Goal: Task Accomplishment & Management: Manage account settings

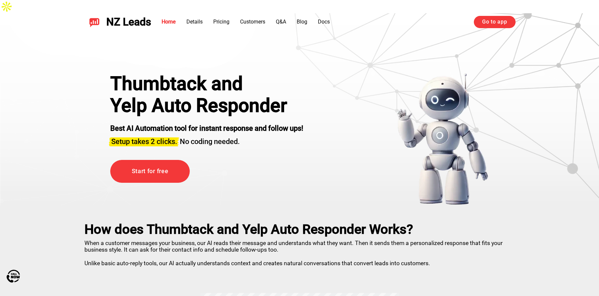
click at [491, 20] on link "Go to app" at bounding box center [494, 22] width 41 height 12
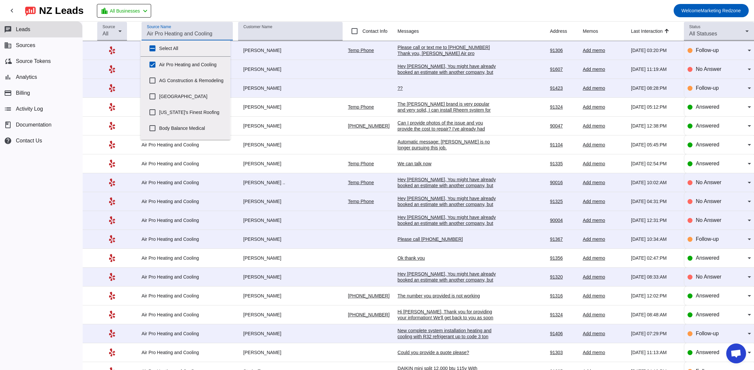
click at [172, 30] on input "Source Name" at bounding box center [187, 34] width 81 height 8
click at [155, 48] on input "Select All" at bounding box center [152, 48] width 13 height 13
checkbox input "true"
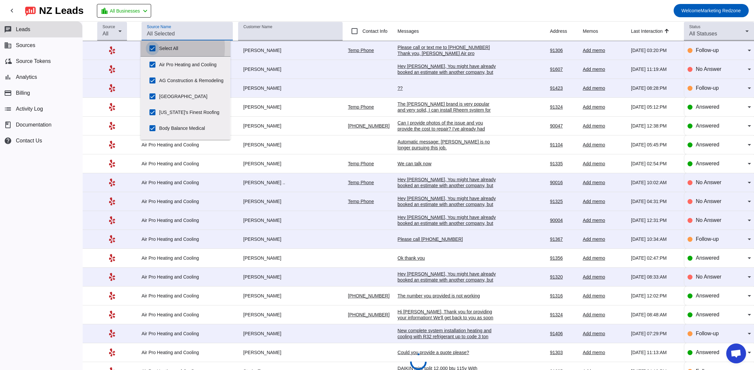
checkbox input "true"
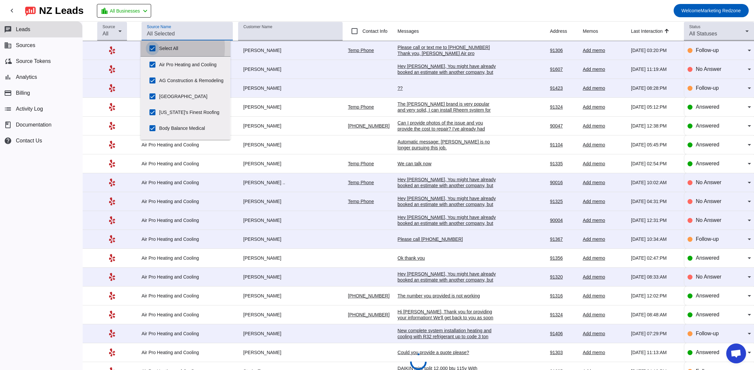
checkbox input "true"
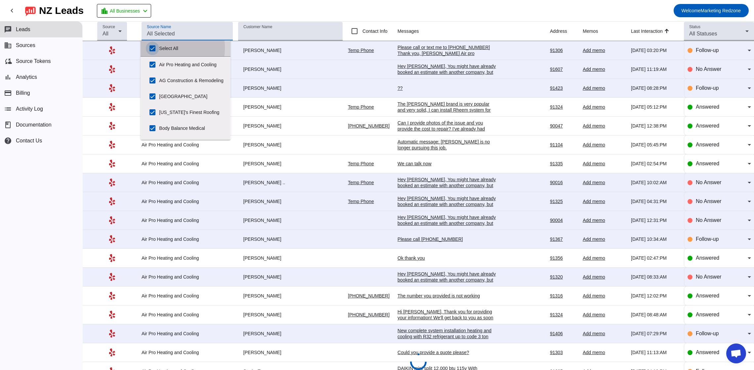
checkbox input "true"
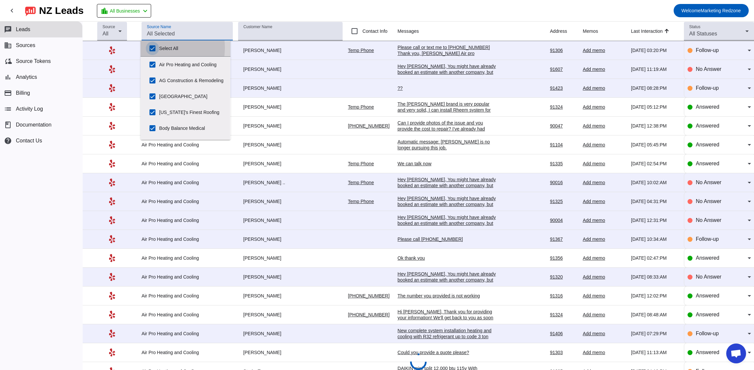
checkbox input "true"
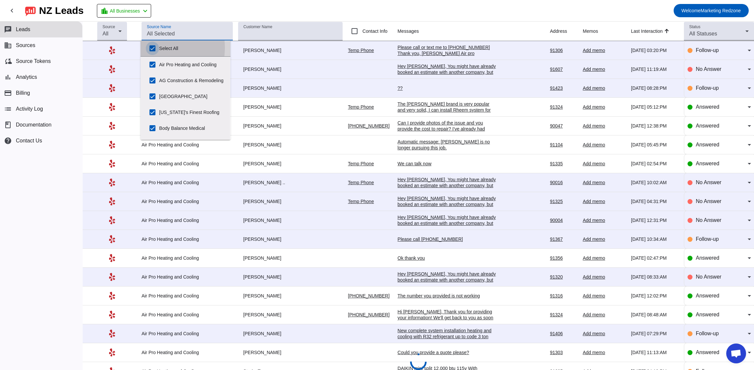
checkbox input "true"
click at [152, 49] on input "Select All" at bounding box center [152, 48] width 13 height 13
checkbox input "false"
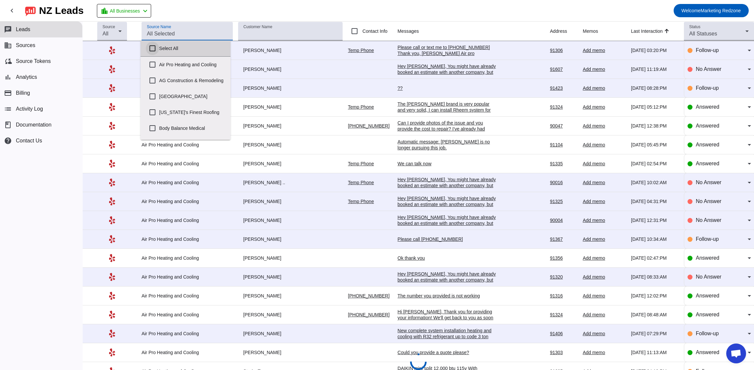
checkbox input "false"
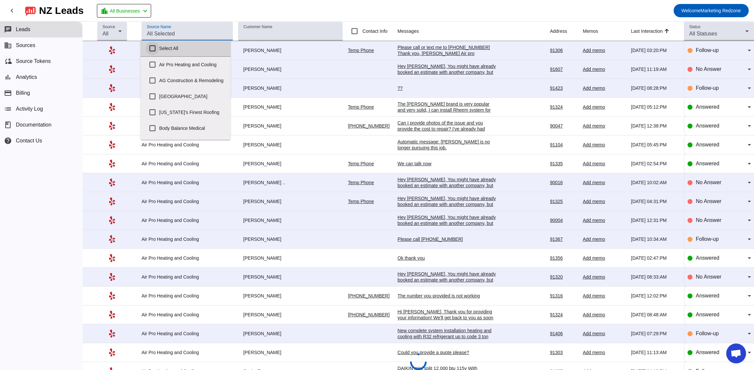
checkbox input "false"
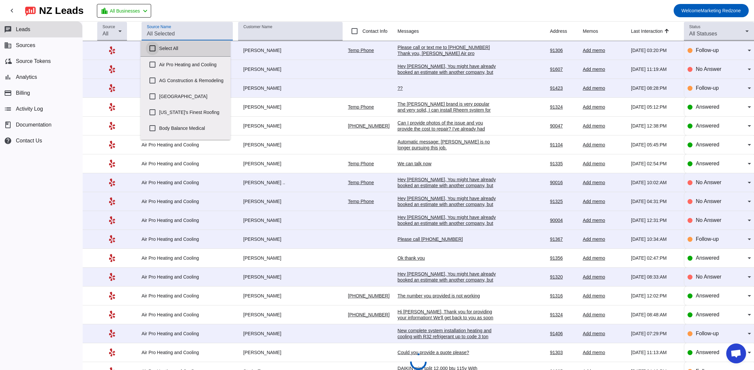
checkbox input "false"
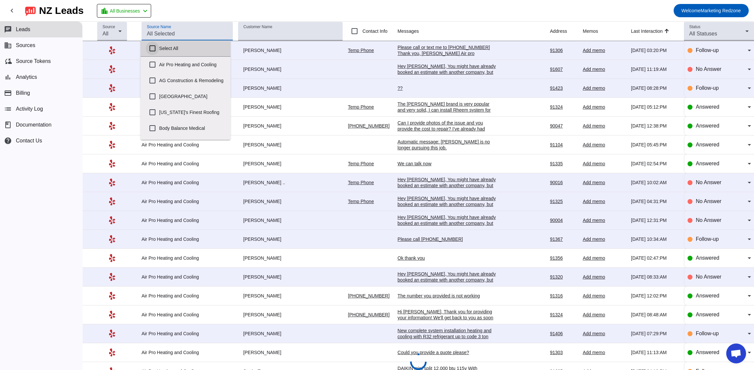
checkbox input "false"
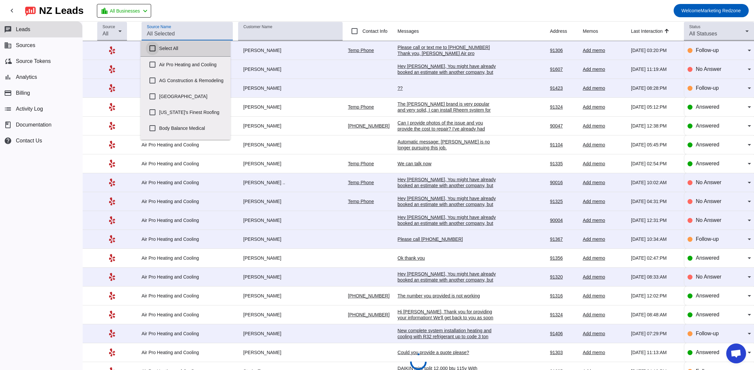
checkbox input "false"
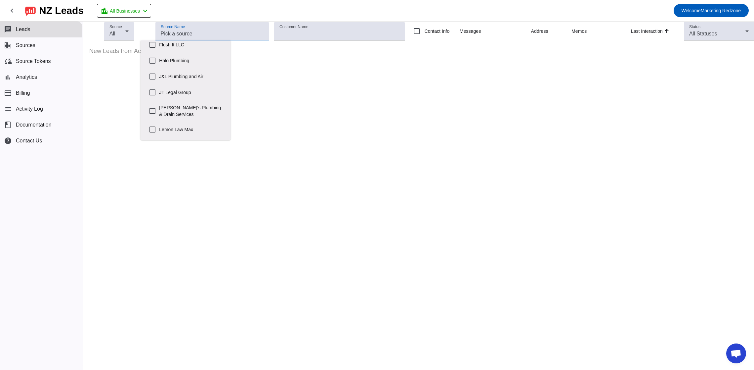
scroll to position [165, 0]
click at [151, 78] on input "J&L Plumbing and Air" at bounding box center [152, 74] width 13 height 13
checkbox input "true"
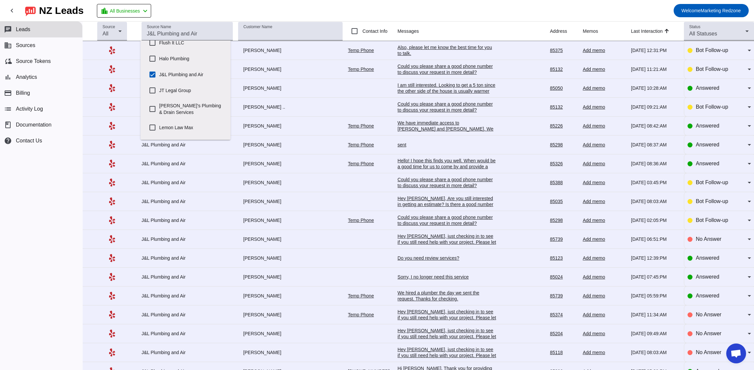
click at [388, 13] on mat-toolbar-row "chevron_left [GEOGRAPHIC_DATA] Leads location_city All Businesses chevron_left …" at bounding box center [377, 10] width 754 height 21
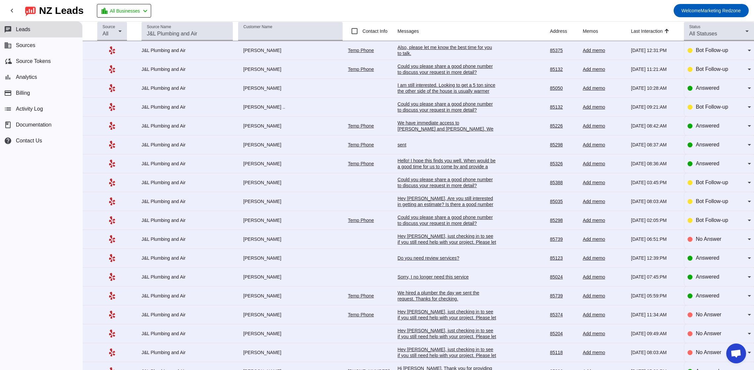
click at [433, 10] on mat-toolbar-row "chevron_left [GEOGRAPHIC_DATA] Leads location_city All Businesses chevron_left …" at bounding box center [377, 10] width 754 height 21
click at [429, 87] on div "I am still interested. Looking to get a 5 ton since the other side of the house…" at bounding box center [447, 91] width 99 height 18
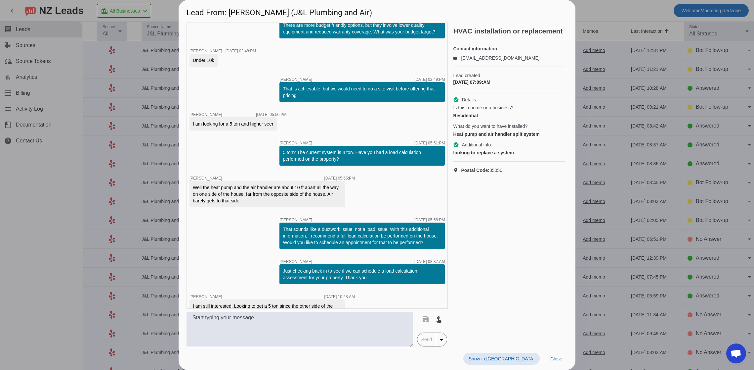
scroll to position [754, 0]
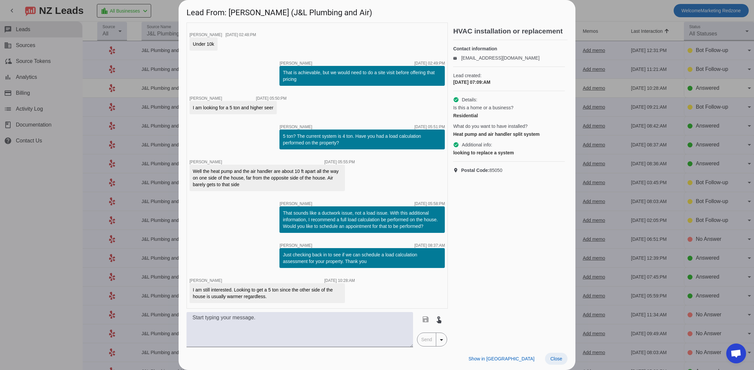
click at [562, 359] on span "Close" at bounding box center [557, 358] width 12 height 5
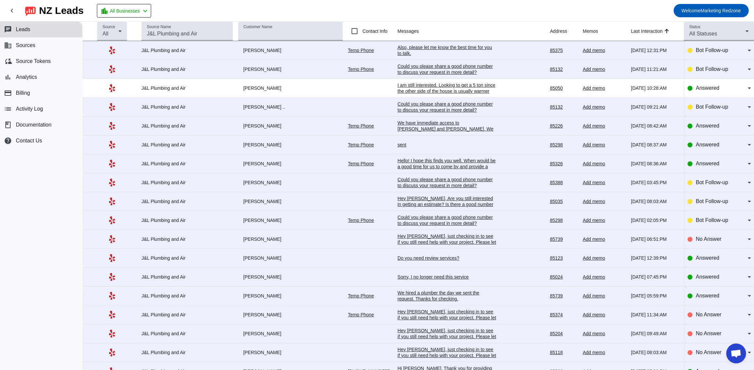
click at [404, 128] on div "We have immediate access to [PERSON_NAME] and [PERSON_NAME]. We also have acces…" at bounding box center [447, 132] width 99 height 24
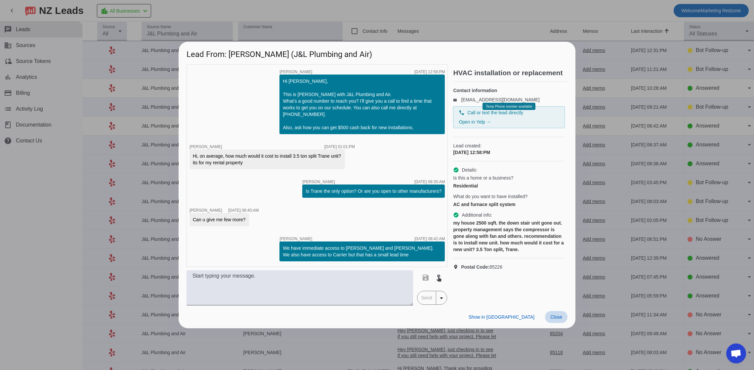
click at [564, 314] on span at bounding box center [556, 317] width 23 height 12
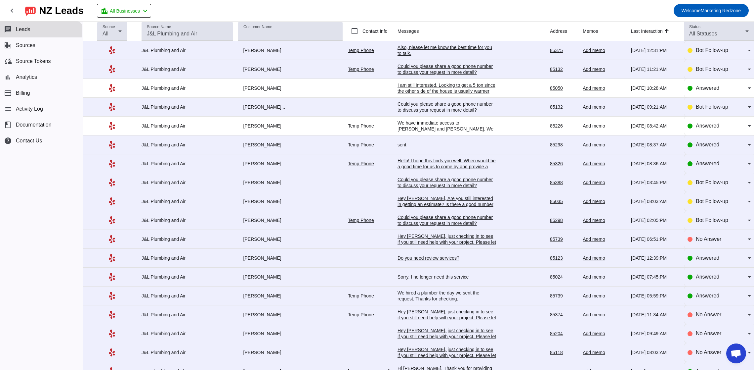
click at [398, 145] on div "sent" at bounding box center [447, 145] width 99 height 6
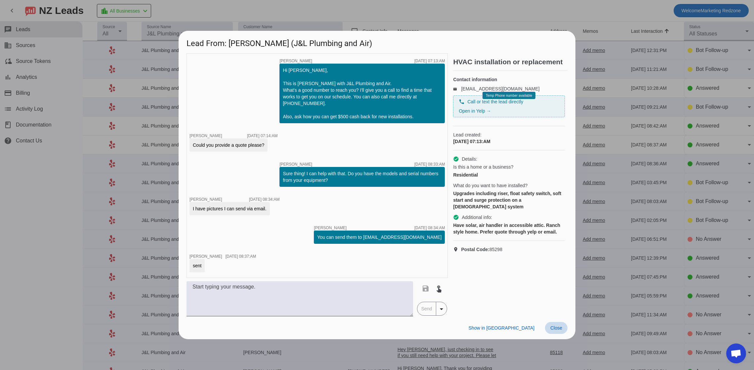
click at [560, 331] on span at bounding box center [556, 328] width 23 height 12
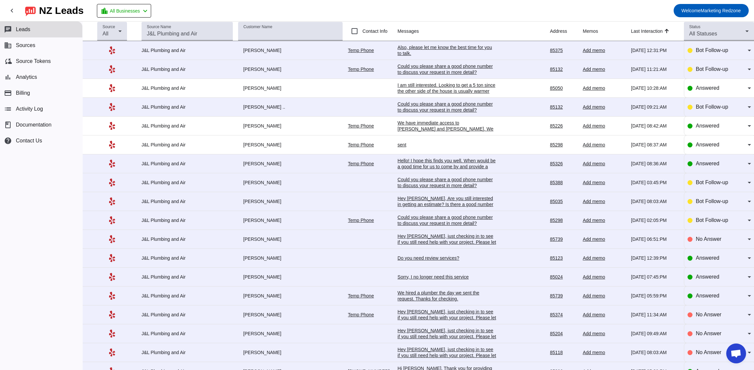
click at [409, 164] on div "Hello! I hope this finds you well. When would be a good time for us to come by …" at bounding box center [447, 167] width 99 height 18
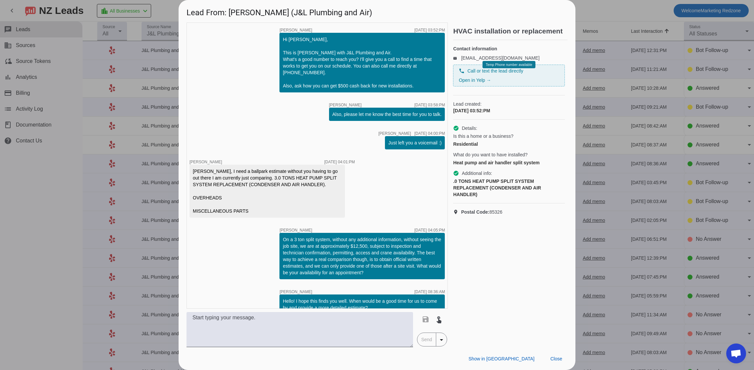
scroll to position [12, 0]
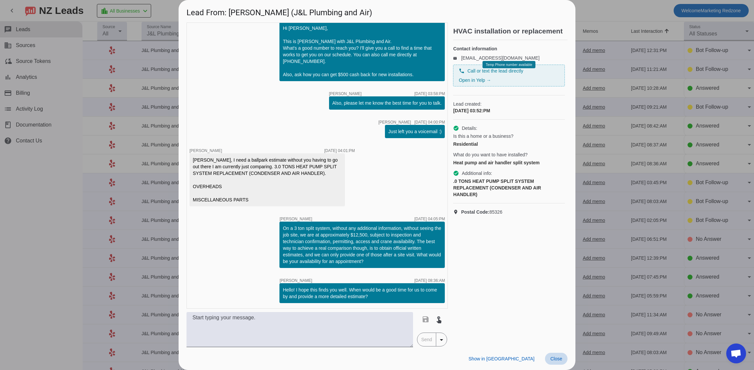
click at [562, 359] on span "Close" at bounding box center [557, 358] width 12 height 5
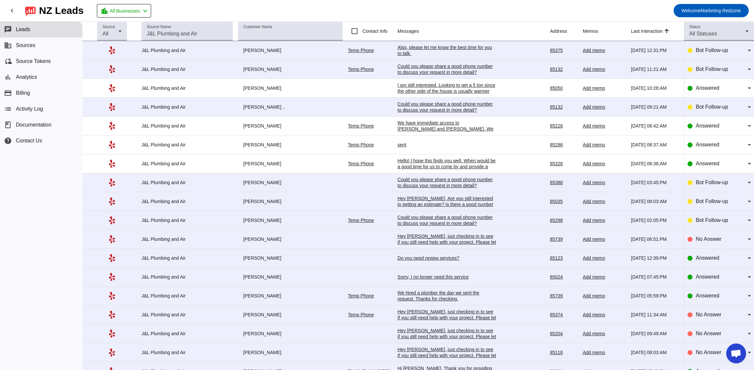
click at [434, 296] on div "We hired a plumber the day we sent the request. Thanks for checking." at bounding box center [447, 296] width 99 height 12
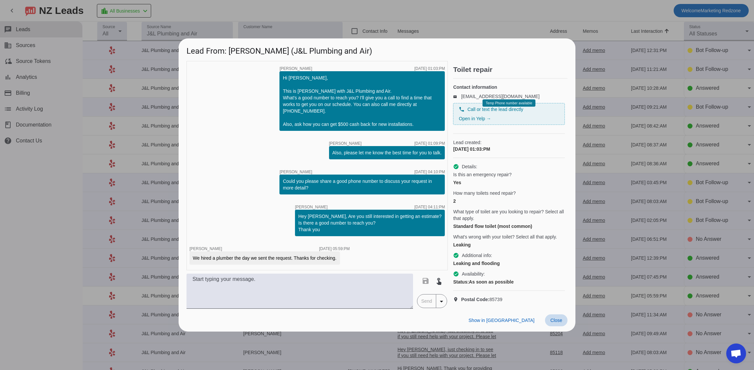
click at [561, 326] on span at bounding box center [556, 320] width 23 height 12
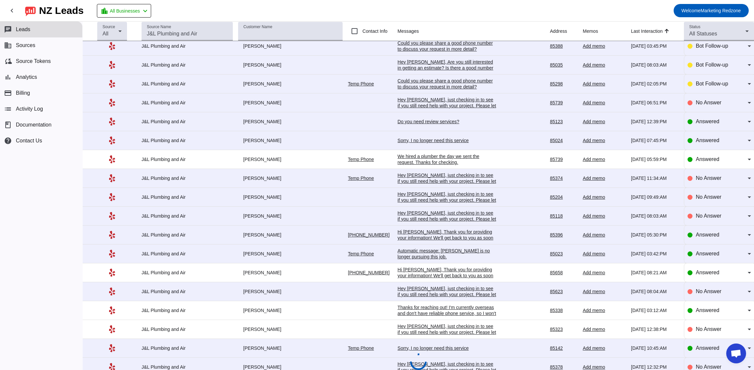
scroll to position [137, 0]
click at [423, 276] on div "Hi [PERSON_NAME], Thank you for providing your information! We'll get back to y…" at bounding box center [447, 275] width 99 height 18
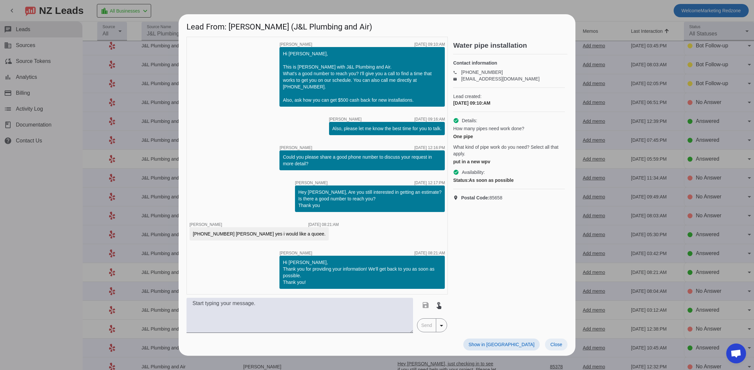
click at [549, 343] on span at bounding box center [556, 344] width 23 height 12
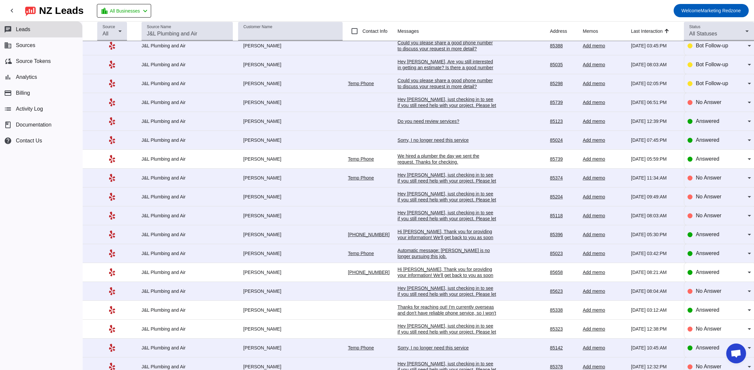
click at [451, 314] on div "Thanks for reaching out! I'm currently overseas and don't have reliable phone s…" at bounding box center [447, 331] width 99 height 54
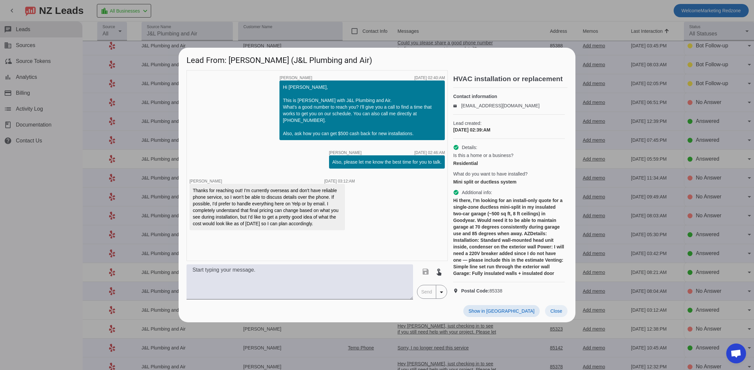
click at [558, 313] on span "Close" at bounding box center [557, 310] width 12 height 5
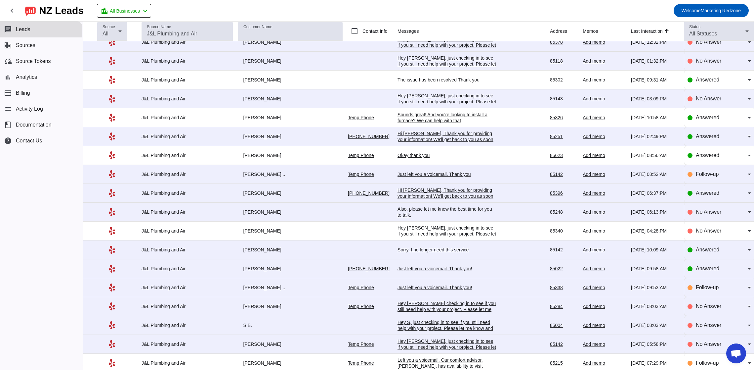
scroll to position [469, 0]
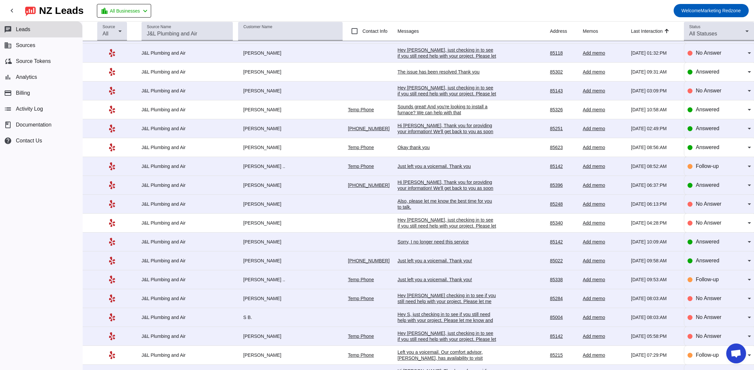
click at [417, 185] on div "Hi [PERSON_NAME], Thank you for providing your information! We'll get back to y…" at bounding box center [447, 191] width 99 height 24
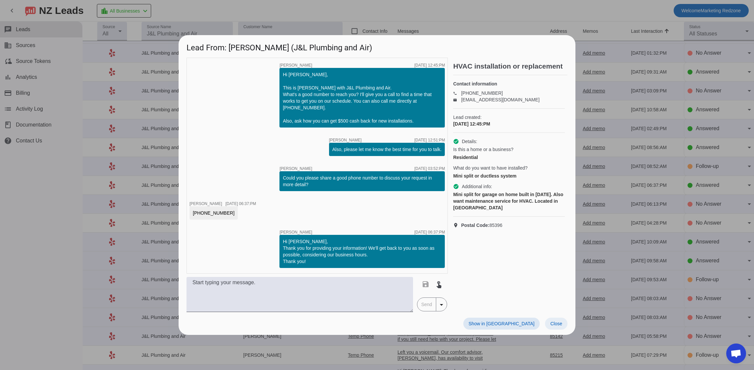
click at [557, 322] on span "Close" at bounding box center [557, 323] width 12 height 5
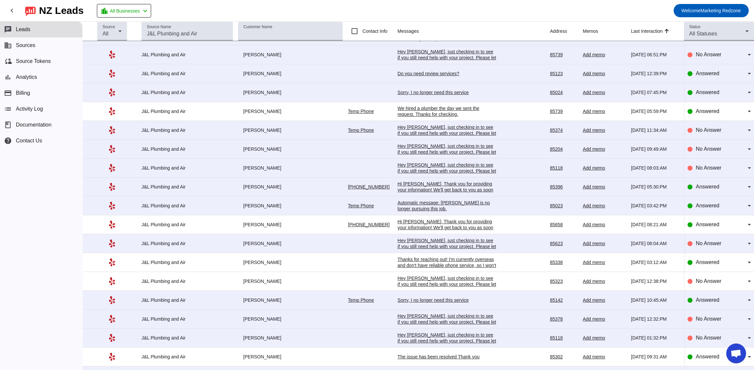
scroll to position [0, 0]
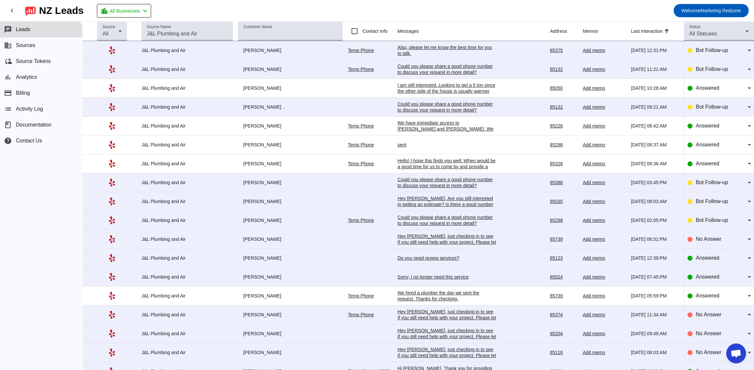
click at [410, 90] on div "I am still interested. Looking to get a 5 ton since the other side of the house…" at bounding box center [447, 91] width 99 height 18
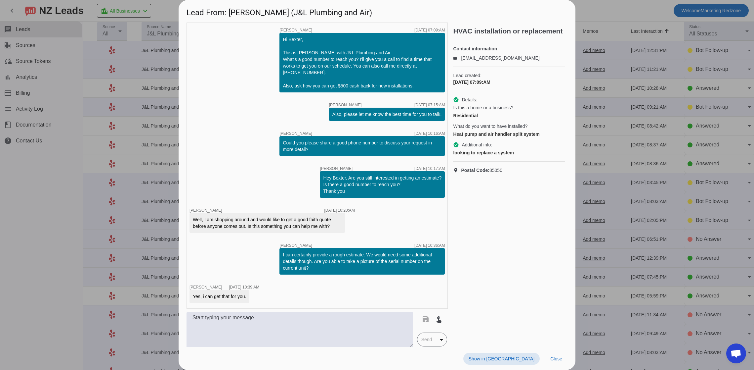
scroll to position [754, 0]
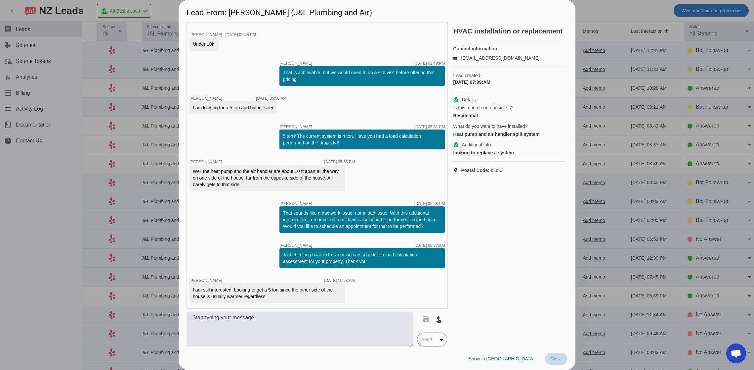
click at [551, 358] on span "Close" at bounding box center [557, 358] width 12 height 5
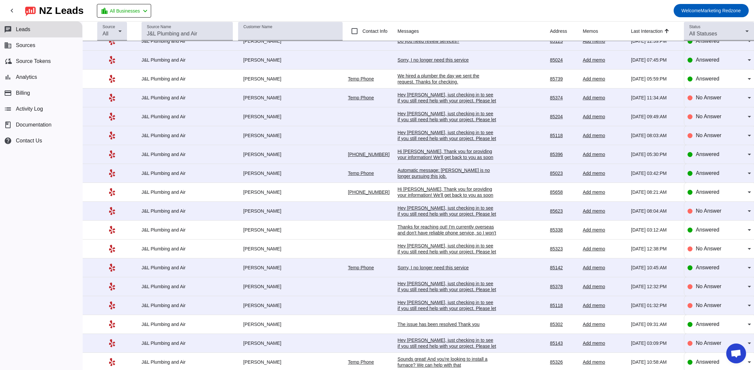
scroll to position [0, 0]
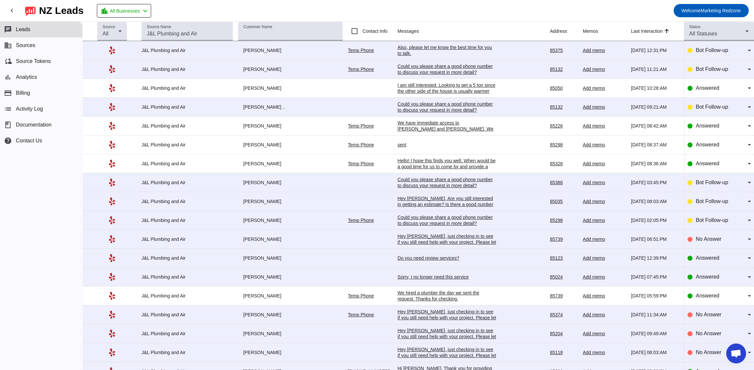
click at [398, 143] on div "sent" at bounding box center [447, 145] width 99 height 6
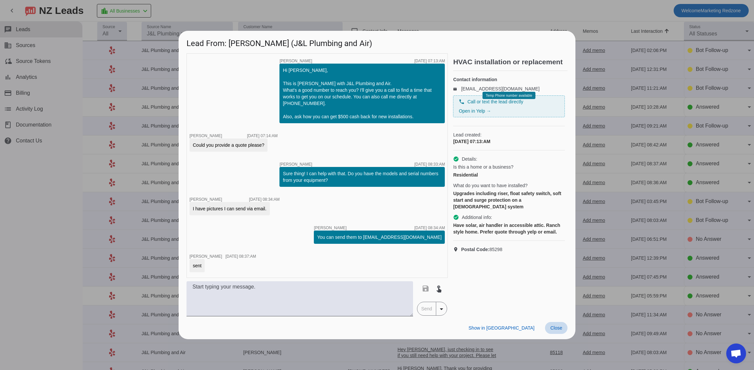
click at [554, 330] on span "Close" at bounding box center [557, 327] width 12 height 5
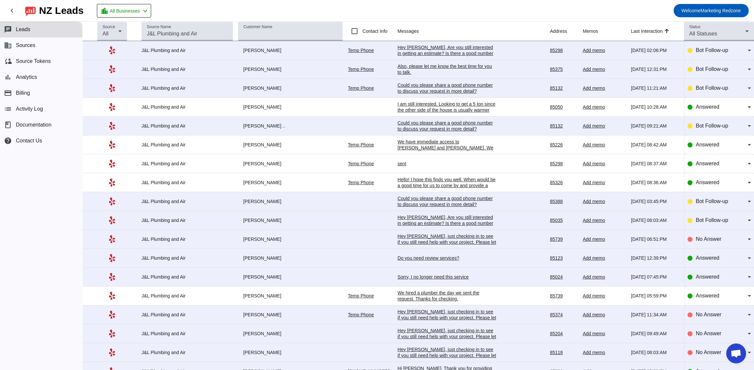
click at [421, 182] on div "Hello! I hope this finds you well. When would be a good time for us to come by …" at bounding box center [447, 185] width 99 height 18
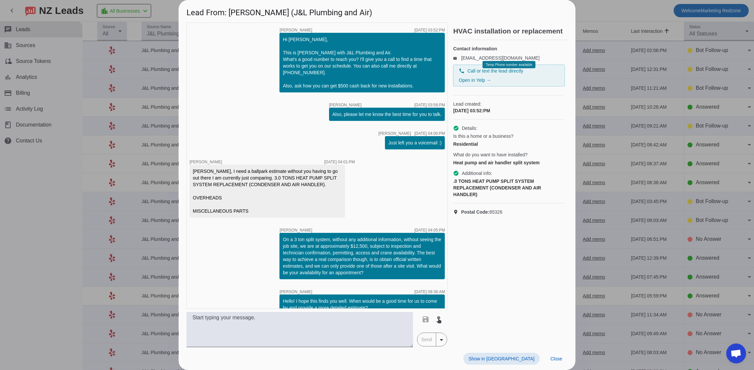
scroll to position [12, 0]
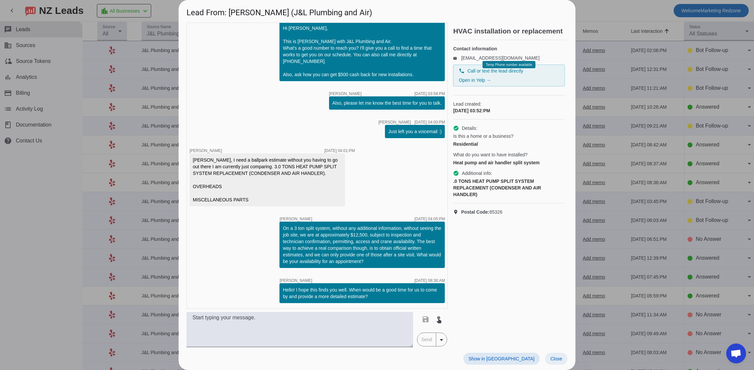
click at [554, 357] on span "Close" at bounding box center [557, 358] width 12 height 5
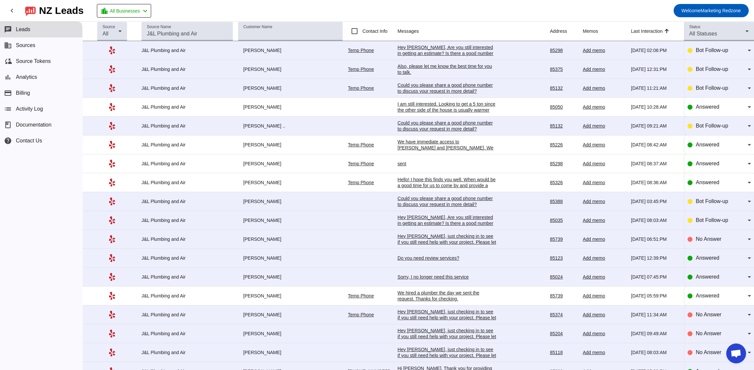
click at [424, 259] on div "Do you need review services?" at bounding box center [447, 258] width 99 height 6
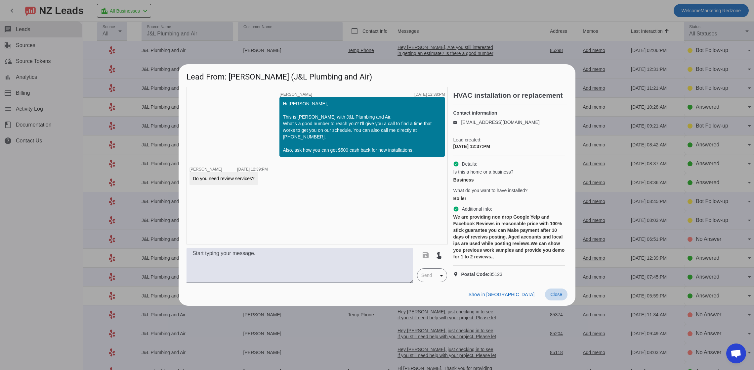
click at [562, 297] on span "Close" at bounding box center [557, 294] width 12 height 5
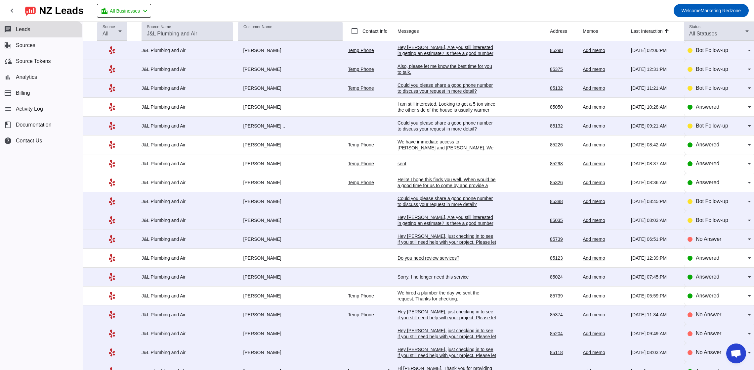
click at [412, 278] on div "Sorry, I no longer need this service" at bounding box center [447, 277] width 99 height 6
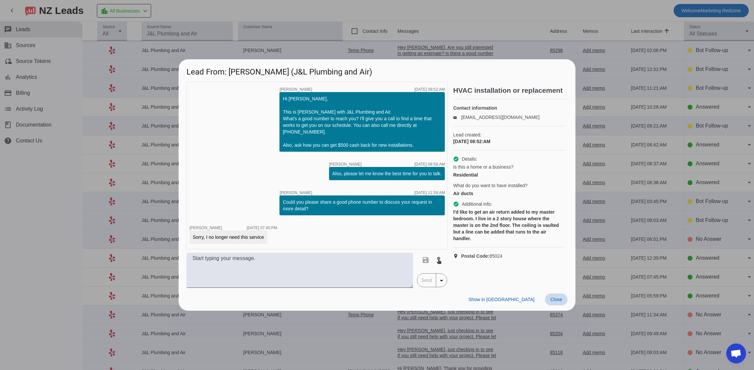
click at [555, 298] on span "Close" at bounding box center [557, 298] width 12 height 5
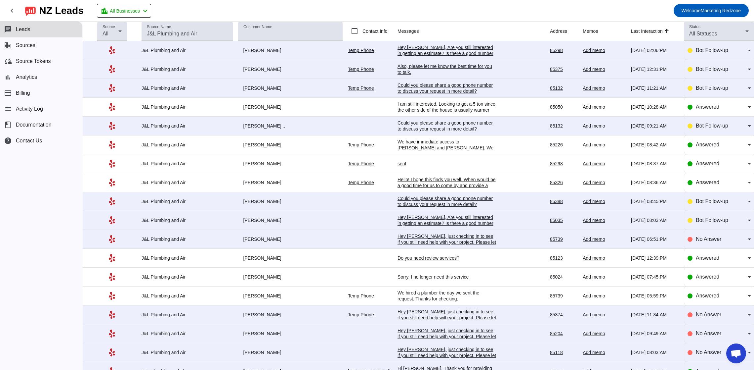
click at [406, 296] on div "We hired a plumber the day we sent the request. Thanks for checking." at bounding box center [447, 296] width 99 height 12
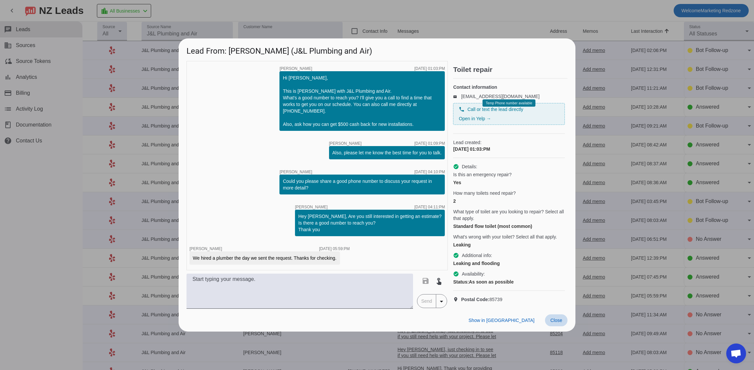
click at [552, 323] on span "Close" at bounding box center [557, 319] width 12 height 5
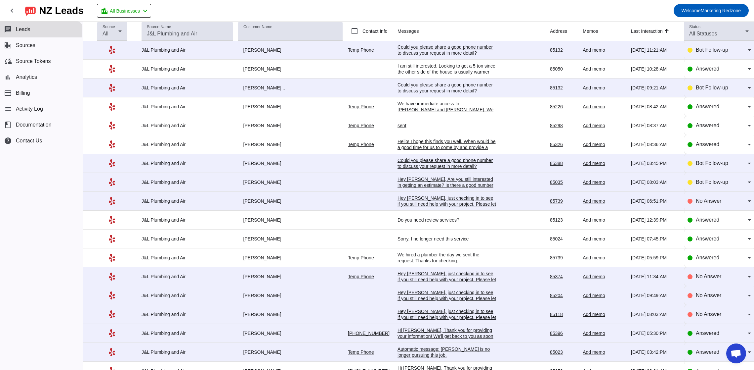
scroll to position [32, 0]
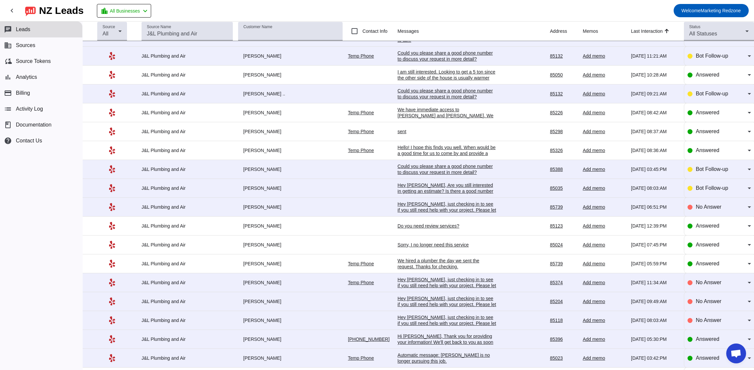
click at [248, 11] on mat-toolbar-row "chevron_left [GEOGRAPHIC_DATA] Leads location_city All Businesses chevron_left …" at bounding box center [377, 10] width 754 height 21
click at [337, 11] on mat-toolbar-row "chevron_left [GEOGRAPHIC_DATA] Leads location_city All Businesses chevron_left …" at bounding box center [377, 10] width 754 height 21
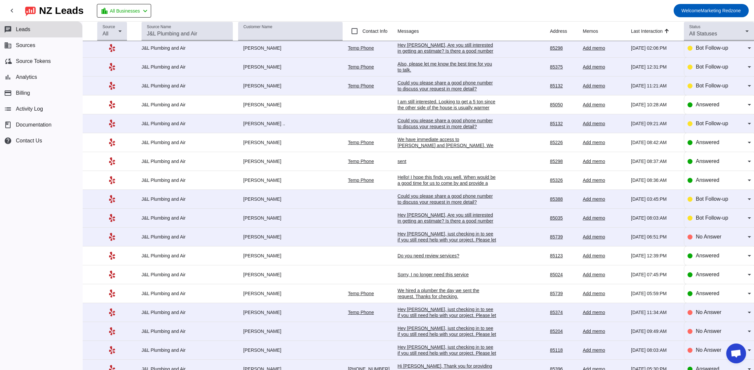
scroll to position [0, 0]
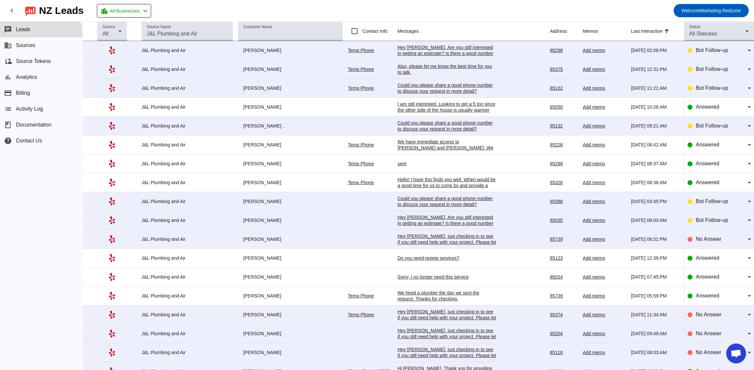
click at [415, 111] on div "I am still interested. Looking to get a 5 ton since the other side of the house…" at bounding box center [447, 110] width 99 height 18
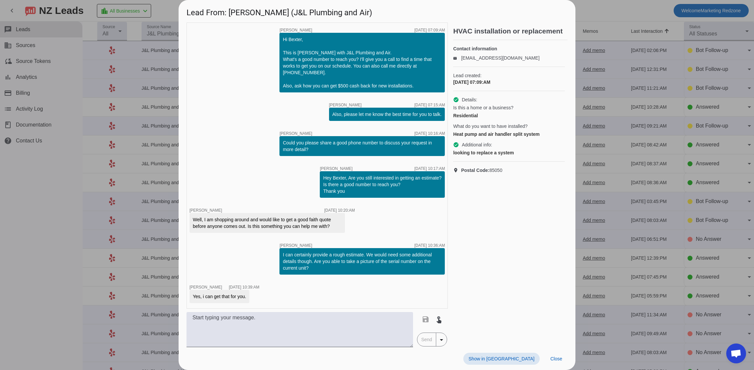
scroll to position [754, 0]
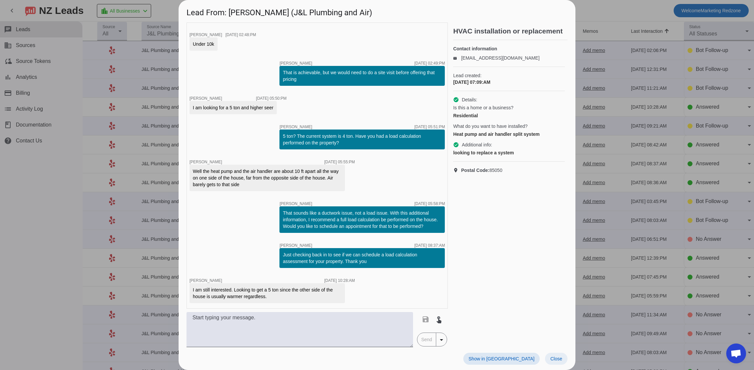
click at [554, 359] on span "Close" at bounding box center [557, 358] width 12 height 5
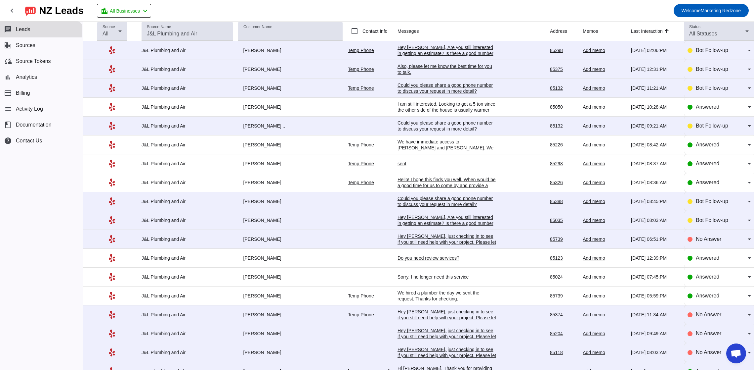
click at [380, 8] on mat-toolbar-row "chevron_left [GEOGRAPHIC_DATA] Leads location_city All Businesses chevron_left …" at bounding box center [377, 10] width 754 height 21
